Goal: Find specific page/section: Find specific page/section

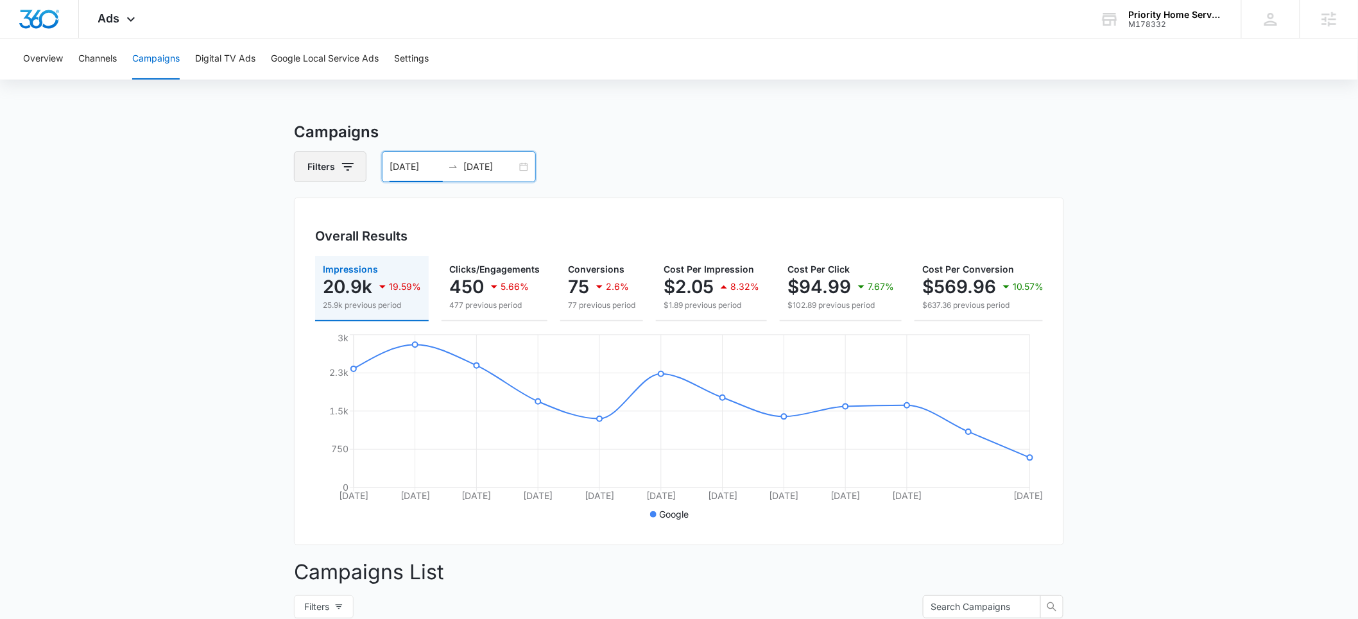
click at [341, 166] on icon "button" at bounding box center [347, 166] width 15 height 15
click at [447, 213] on icon "Show Channel filters" at bounding box center [447, 214] width 3 height 6
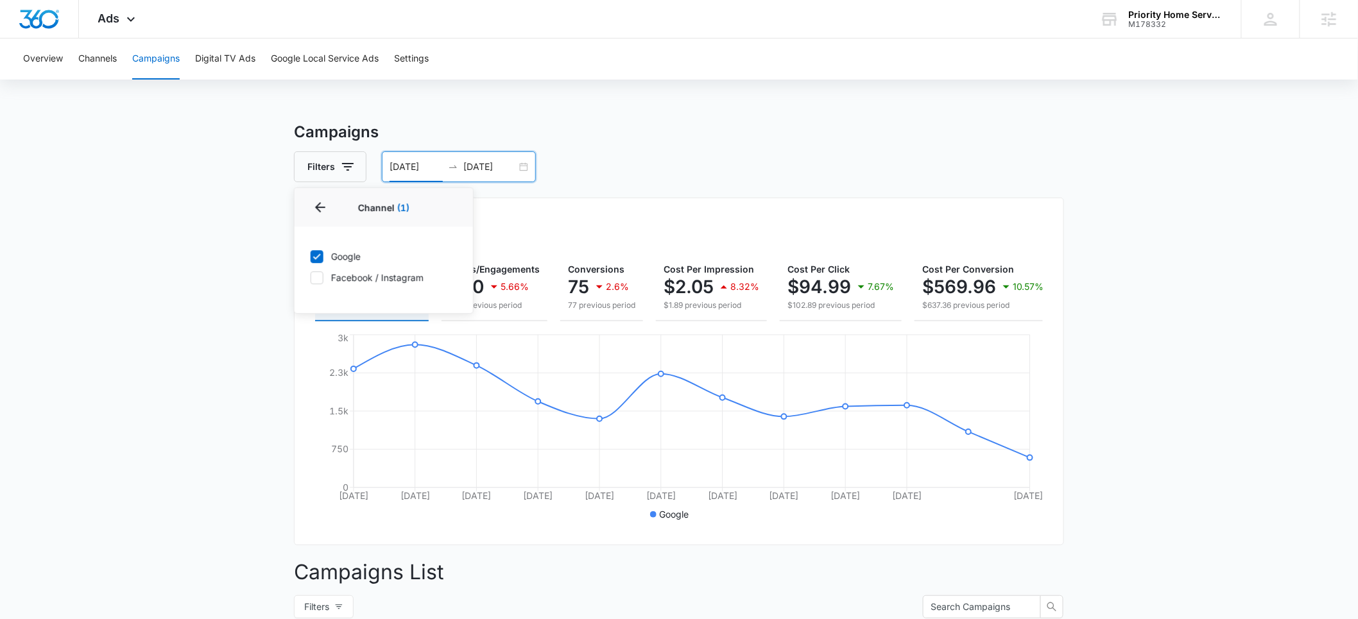
click at [316, 280] on icon at bounding box center [317, 278] width 8 height 6
click at [311, 278] on input "Facebook / Instagram" at bounding box center [310, 277] width 1 height 1
checkbox input "true"
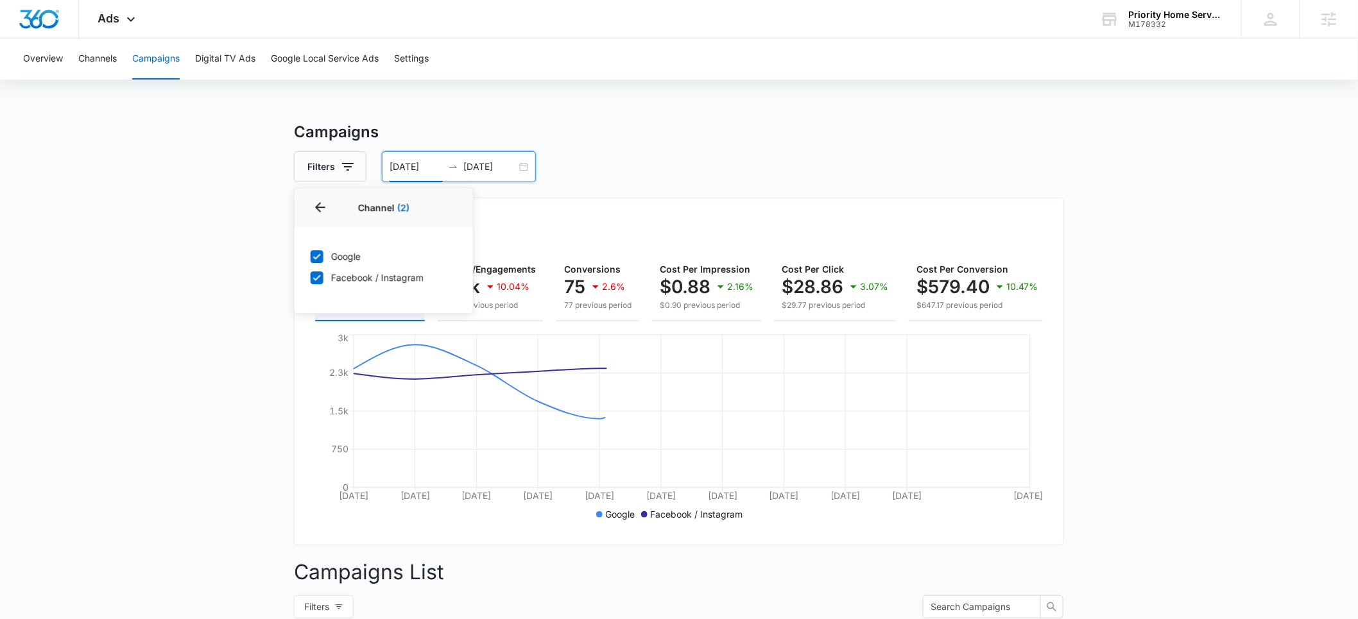
click at [318, 257] on icon at bounding box center [317, 257] width 12 height 12
click at [311, 257] on input "Google" at bounding box center [310, 256] width 1 height 1
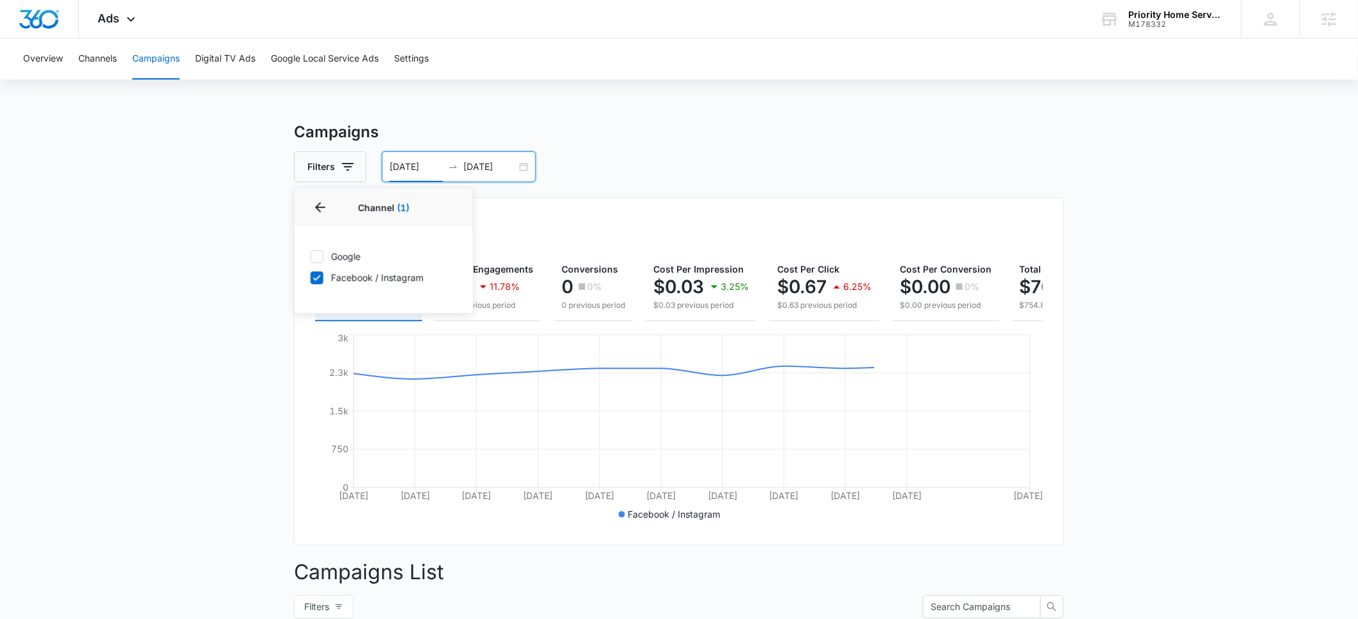
click at [318, 256] on icon at bounding box center [317, 257] width 8 height 6
click at [311, 256] on input "Google" at bounding box center [310, 256] width 1 height 1
checkbox input "true"
